Goal: Information Seeking & Learning: Learn about a topic

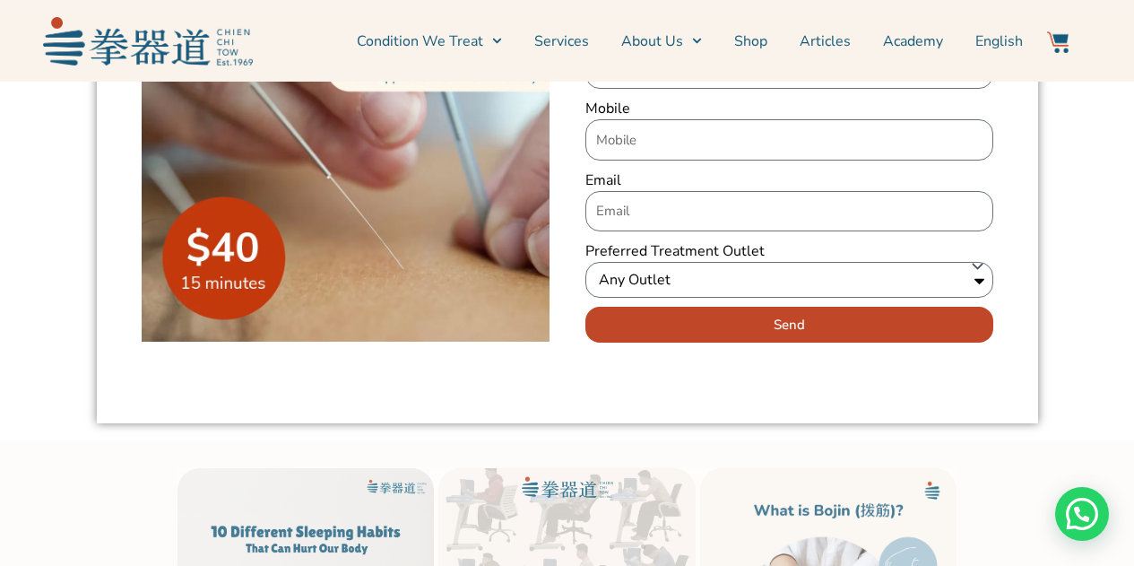
scroll to position [2510, 0]
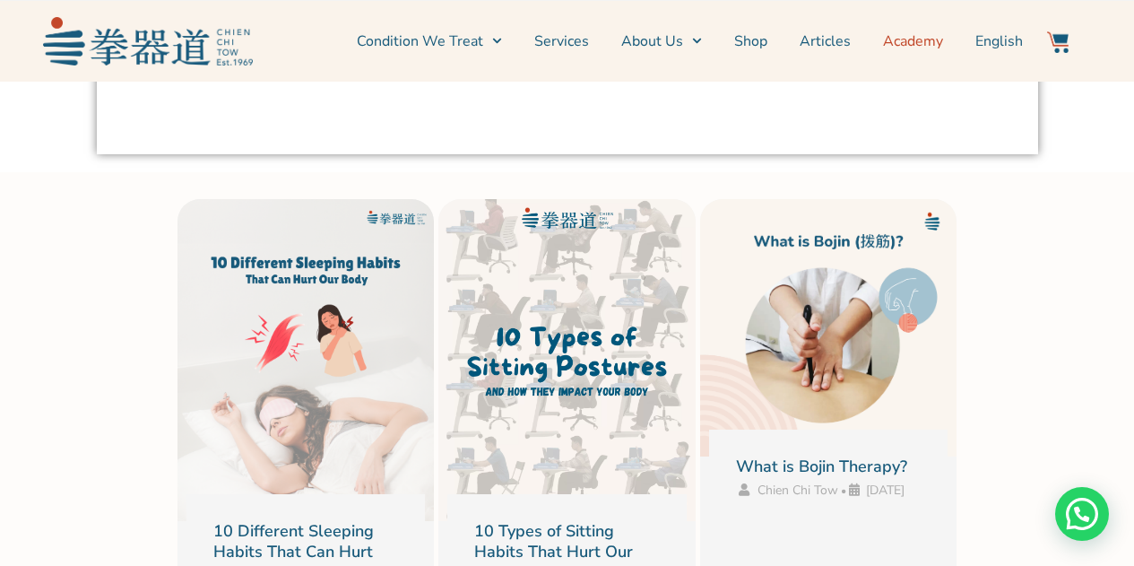
click at [912, 40] on link "Academy" at bounding box center [913, 41] width 60 height 45
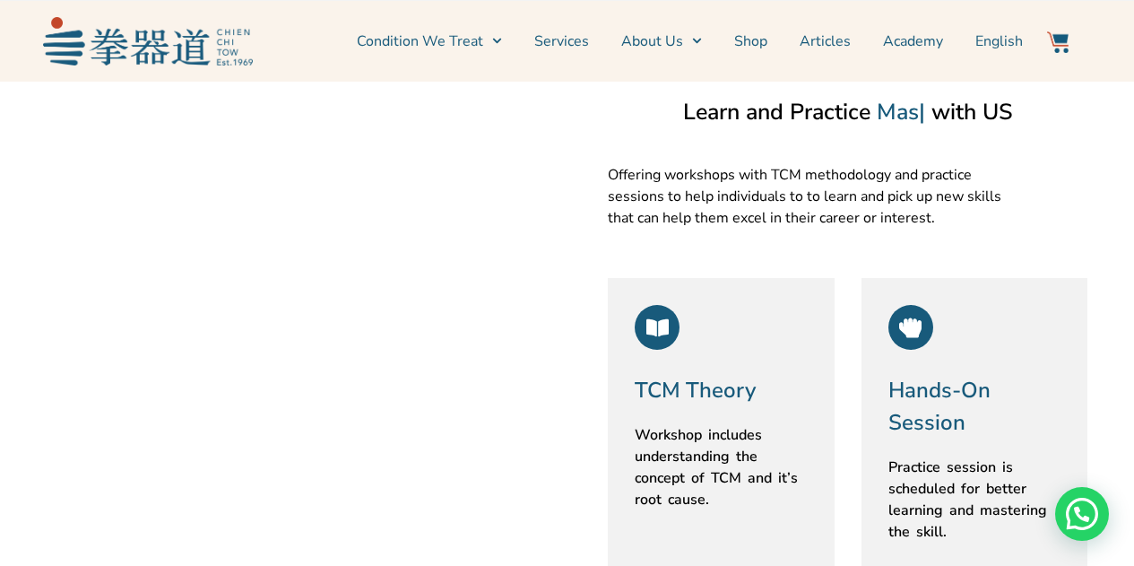
scroll to position [986, 0]
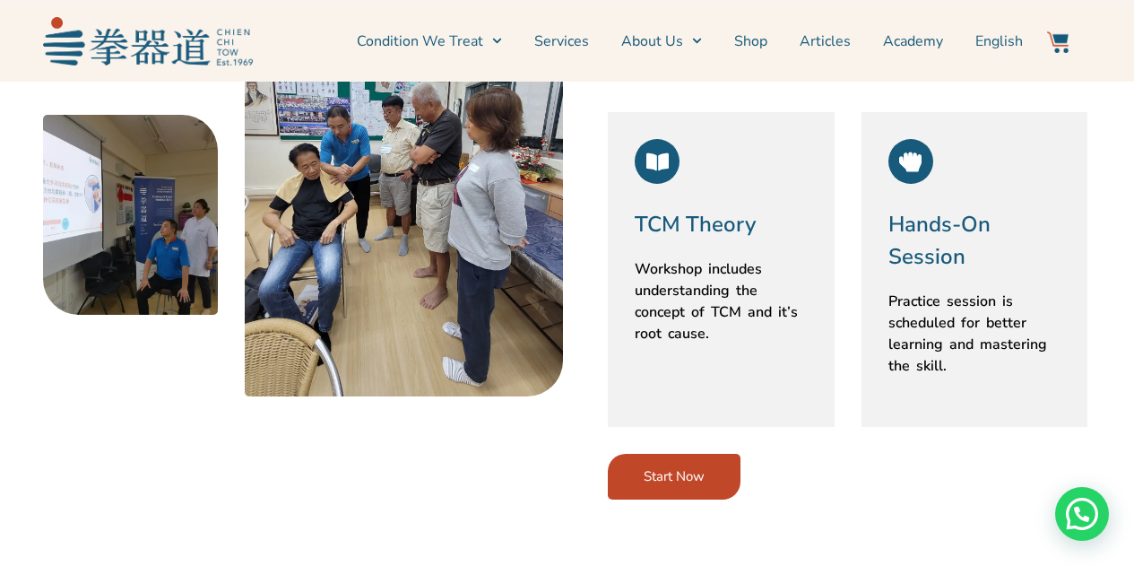
click at [690, 190] on div "TCM Theory Workshop includes understanding the concept of TCM and it’s root cau…" at bounding box center [721, 269] width 227 height 315
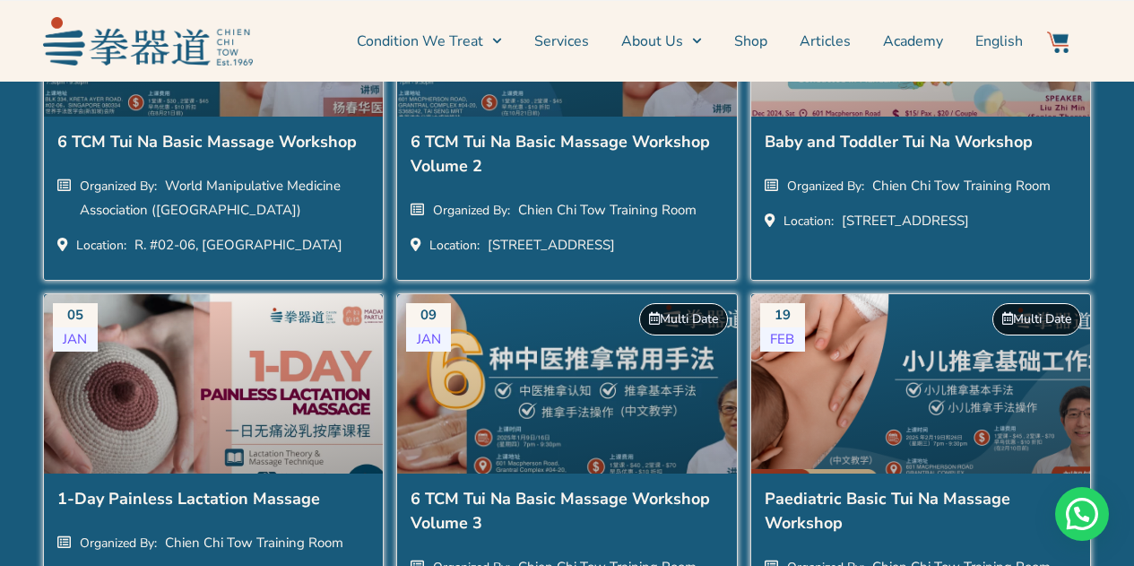
scroll to position [2690, 0]
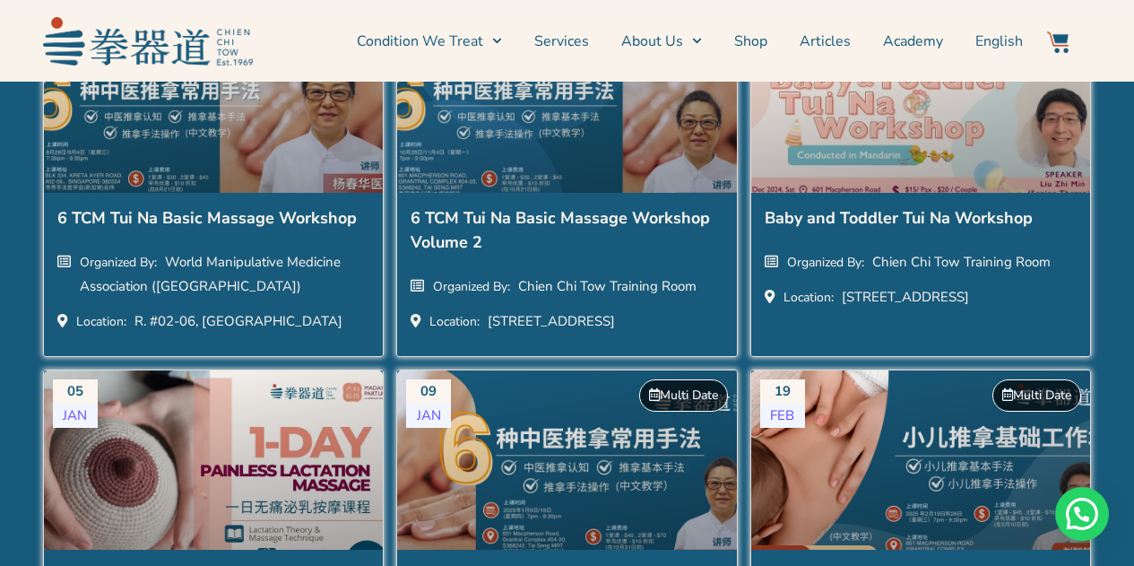
click at [299, 225] on h2 "6 TCM Tui Na Basic Massage Workshop" at bounding box center [213, 220] width 313 height 29
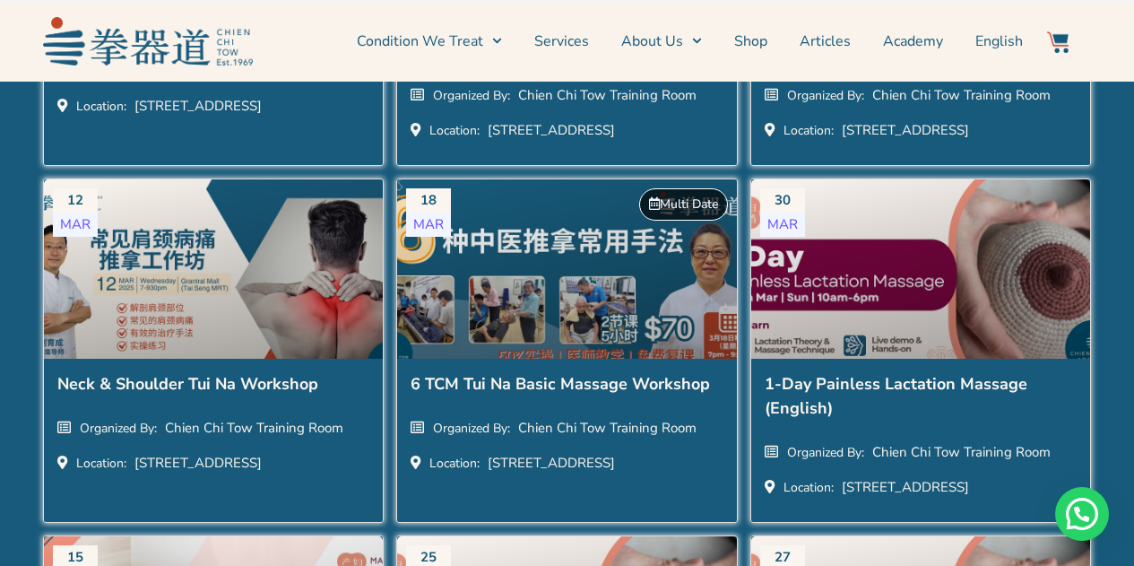
scroll to position [3317, 0]
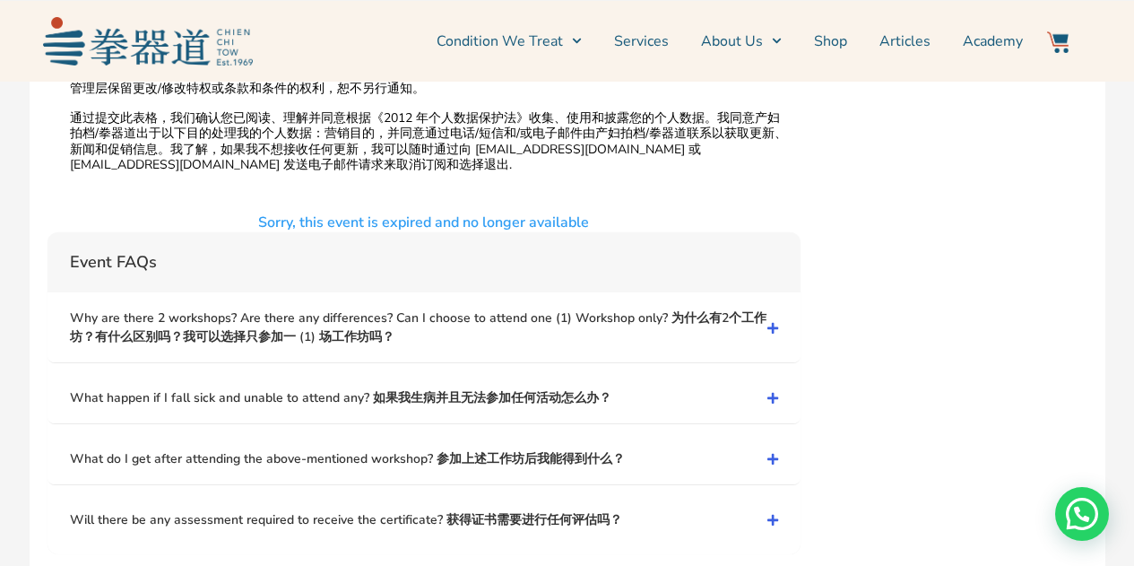
scroll to position [4842, 0]
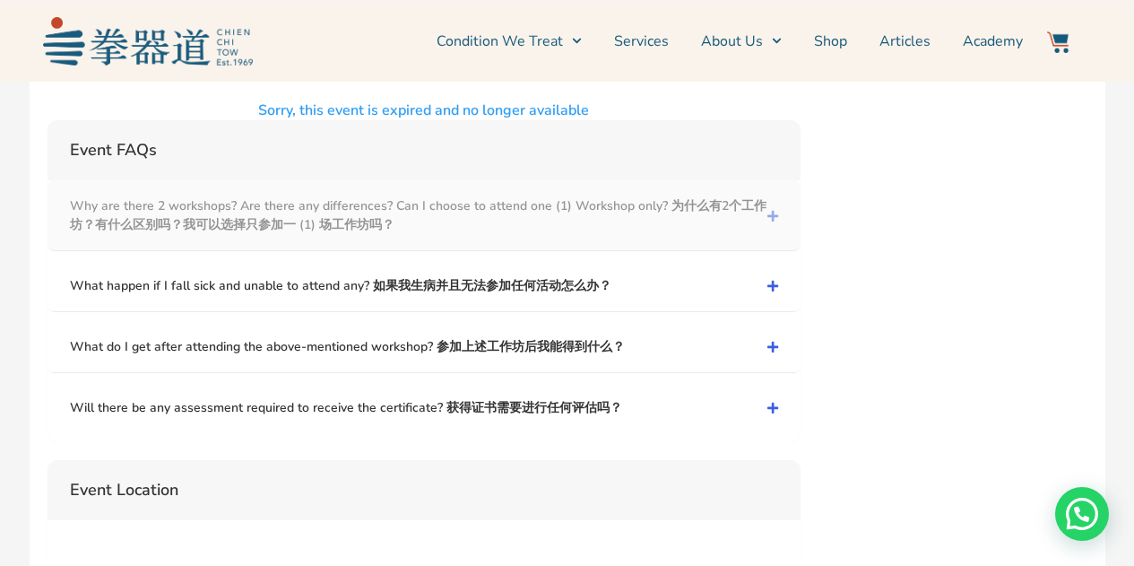
click at [519, 192] on link "Why are there 2 workshops? Are there any differences? Can I choose to attend on…" at bounding box center [424, 215] width 753 height 70
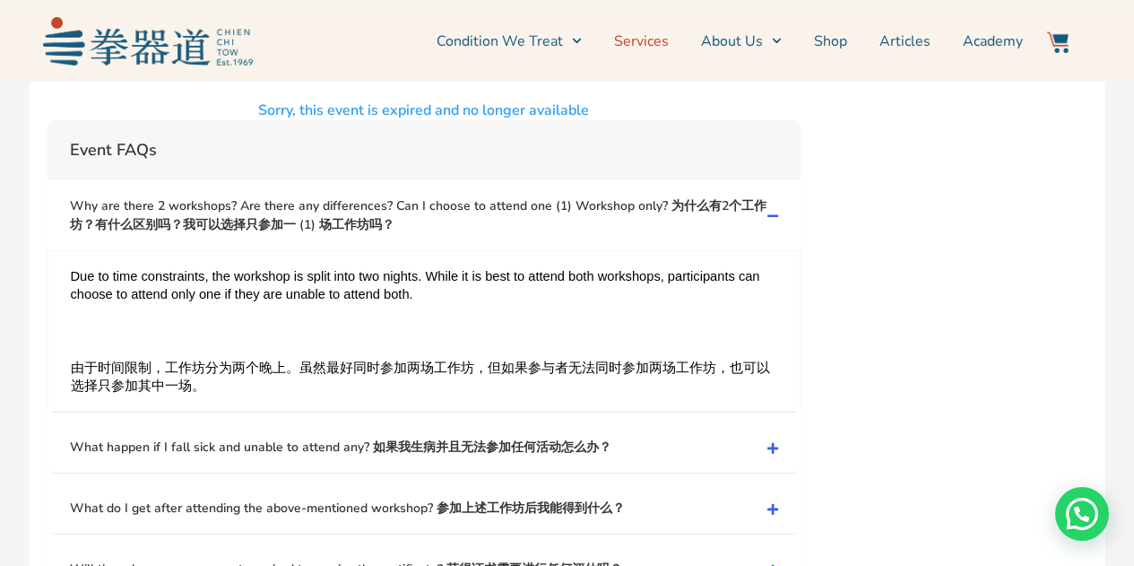
click at [620, 46] on link "Services" at bounding box center [641, 41] width 55 height 45
